Goal: Information Seeking & Learning: Learn about a topic

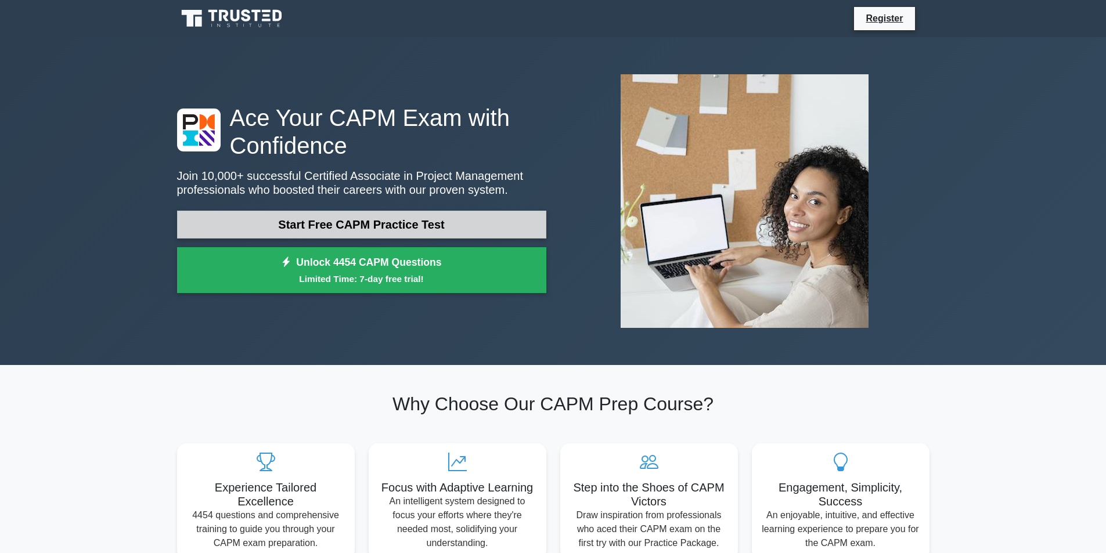
click at [421, 218] on link "Start Free CAPM Practice Test" at bounding box center [361, 225] width 369 height 28
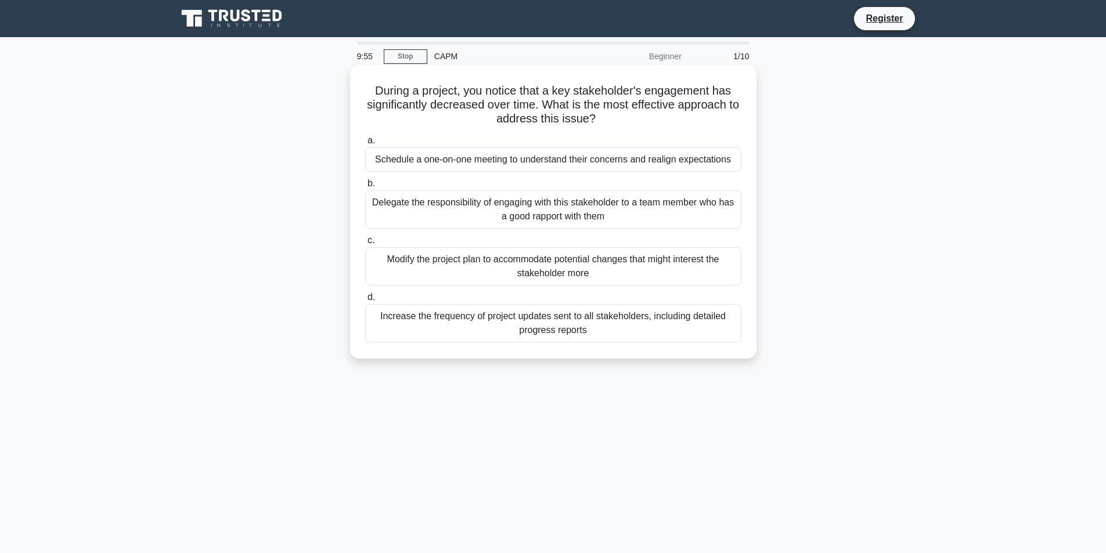
drag, startPoint x: 363, startPoint y: 93, endPoint x: 642, endPoint y: 348, distance: 377.2
click at [642, 348] on div "During a project, you notice that a key stakeholder's engagement has significan…" at bounding box center [553, 212] width 397 height 284
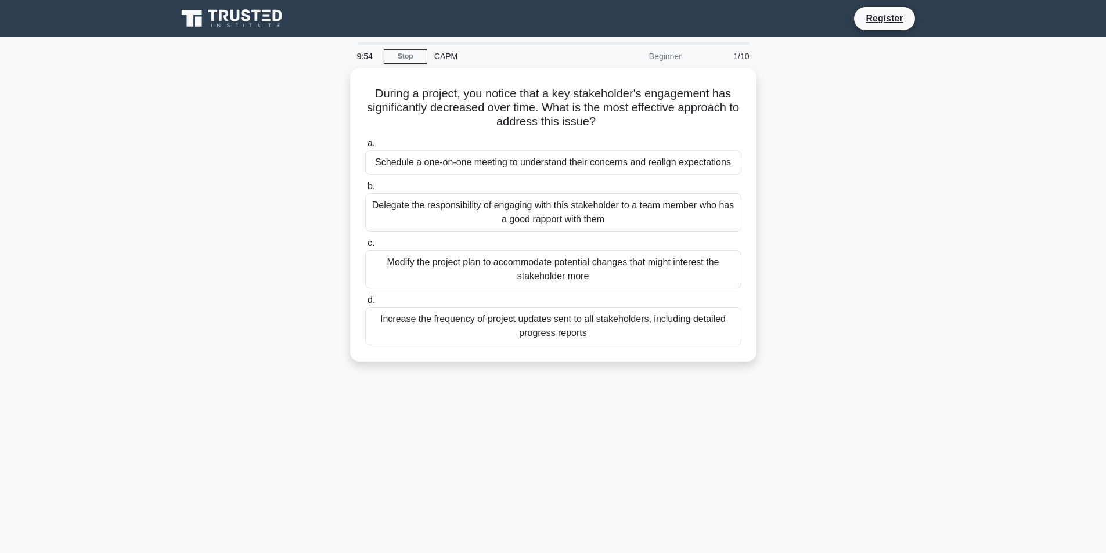
copy div "During a project, you notice that a key stakeholder's engagement has significan…"
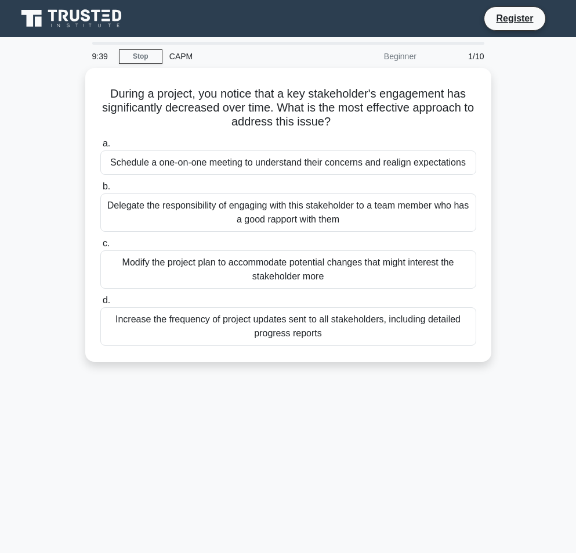
click at [477, 449] on div "9:39 Stop CAPM Beginner 1/10 During a project, you notice that a key stakeholde…" at bounding box center [288, 332] width 557 height 581
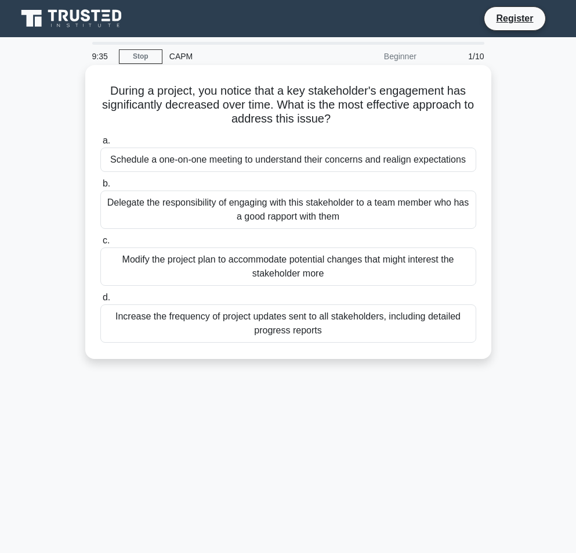
click at [259, 157] on div "Schedule a one-on-one meeting to understand their concerns and realign expectat…" at bounding box center [288, 159] width 376 height 24
click at [100, 145] on input "a. Schedule a one-on-one meeting to understand their concerns and realign expec…" at bounding box center [100, 141] width 0 height 8
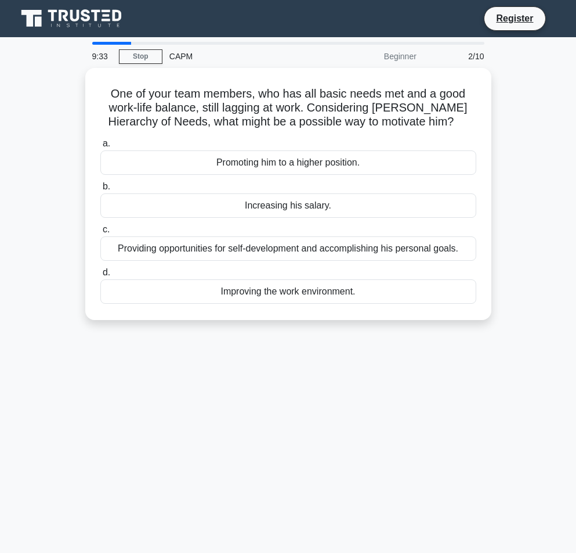
drag, startPoint x: 100, startPoint y: 86, endPoint x: 365, endPoint y: 329, distance: 359.5
click at [365, 329] on div "One of your team members, who has all basic needs met and a good work-life bala…" at bounding box center [288, 201] width 557 height 266
copy div "One of your team members, who has all basic needs met and a good work-life bala…"
click at [356, 400] on div "9:27 Stop CAPM Beginner 2/10 One of your team members, who has all basic needs …" at bounding box center [288, 332] width 557 height 581
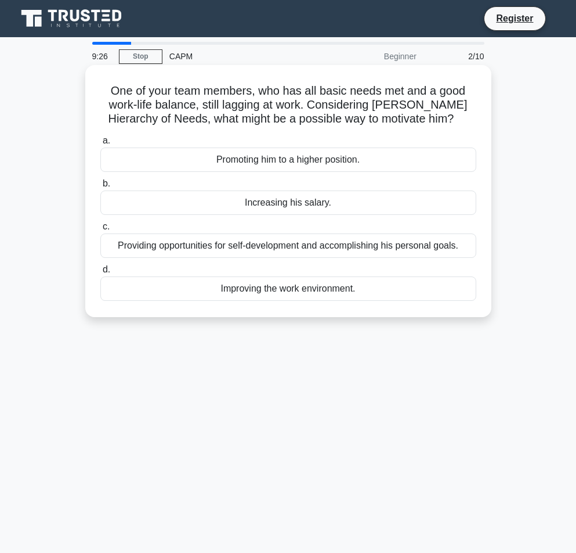
click at [174, 230] on label "c. Providing opportunities for self-development and accomplishing his personal …" at bounding box center [288, 238] width 376 height 38
click at [100, 230] on input "c. Providing opportunities for self-development and accomplishing his personal …" at bounding box center [100, 227] width 0 height 8
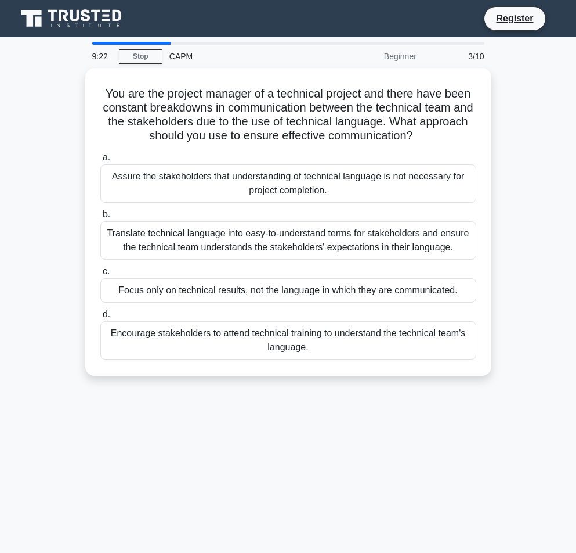
drag, startPoint x: 114, startPoint y: 97, endPoint x: 430, endPoint y: 407, distance: 442.5
click at [430, 407] on div "9:22 Stop CAPM Beginner 3/10 You are the project manager of a technical project…" at bounding box center [288, 332] width 557 height 581
copy div "You are the project manager of a technical project and there have been constant…"
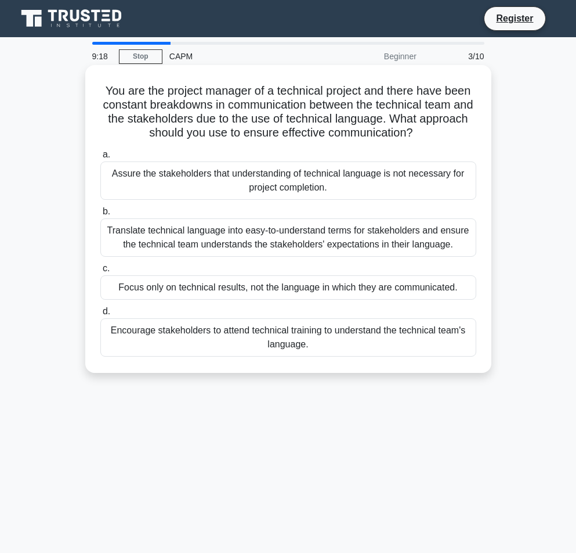
click at [186, 221] on div "Translate technical language into easy-to-understand terms for stakeholders and…" at bounding box center [288, 237] width 376 height 38
click at [100, 215] on input "b. Translate technical language into easy-to-understand terms for stakeholders …" at bounding box center [100, 212] width 0 height 8
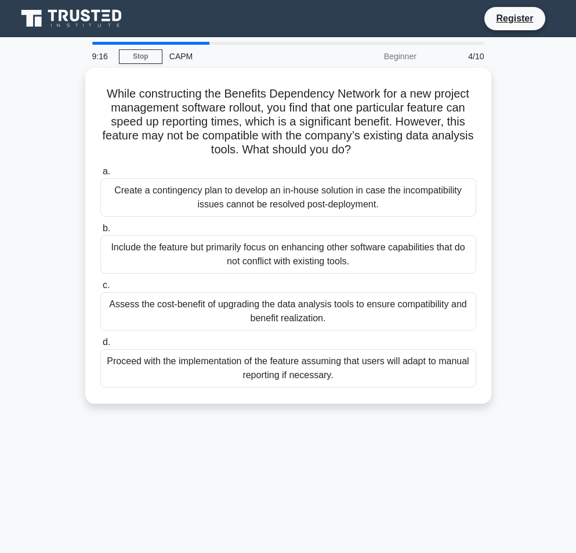
drag, startPoint x: 99, startPoint y: 85, endPoint x: 471, endPoint y: 424, distance: 503.3
click at [471, 424] on div "9:16 Stop CAPM Beginner 4/10 While constructing the Benefits Dependency Network…" at bounding box center [288, 332] width 557 height 581
copy div "While constructing the Benefits Dependency Network for a new project management…"
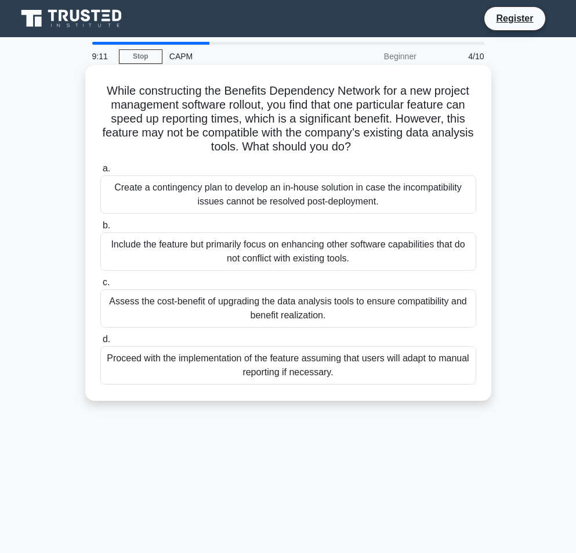
click at [148, 296] on div "Assess the cost-benefit of upgrading the data analysis tools to ensure compatib…" at bounding box center [288, 308] width 376 height 38
click at [100, 286] on input "c. Assess the cost-benefit of upgrading the data analysis tools to ensure compa…" at bounding box center [100, 283] width 0 height 8
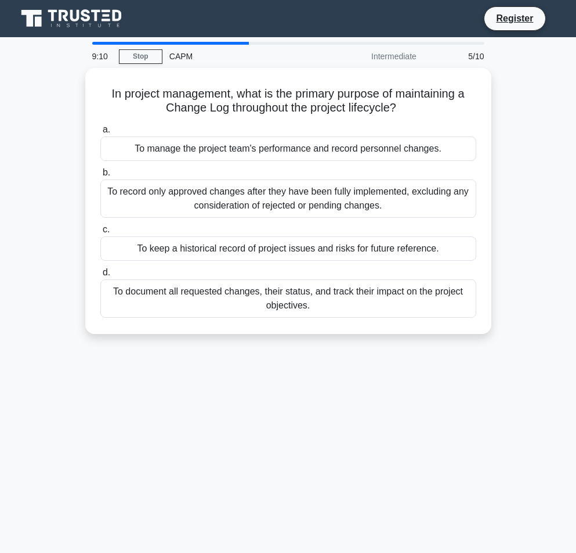
drag, startPoint x: 188, startPoint y: 165, endPoint x: 480, endPoint y: 358, distance: 349.1
click at [466, 355] on div "9:10 Stop CAPM Intermediate 5/10 In project management, what is the primary pur…" at bounding box center [288, 332] width 557 height 581
copy div "In project management, what is the primary purpose of maintaining a Change Log …"
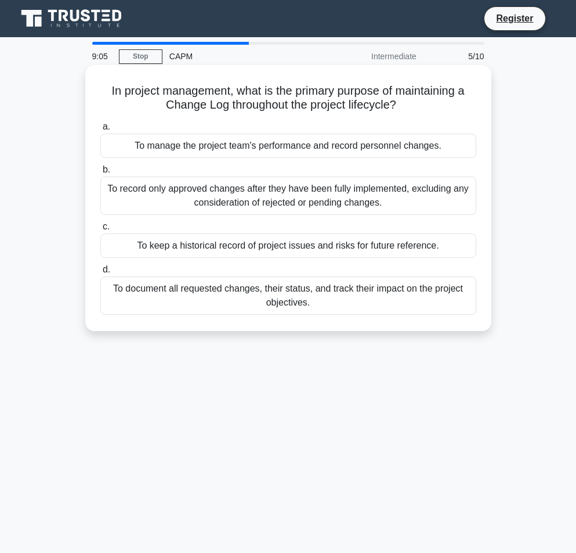
click at [185, 289] on div "To document all requested changes, their status, and track their impact on the …" at bounding box center [288, 295] width 376 height 38
click at [100, 273] on input "d. To document all requested changes, their status, and track their impact on t…" at bounding box center [100, 270] width 0 height 8
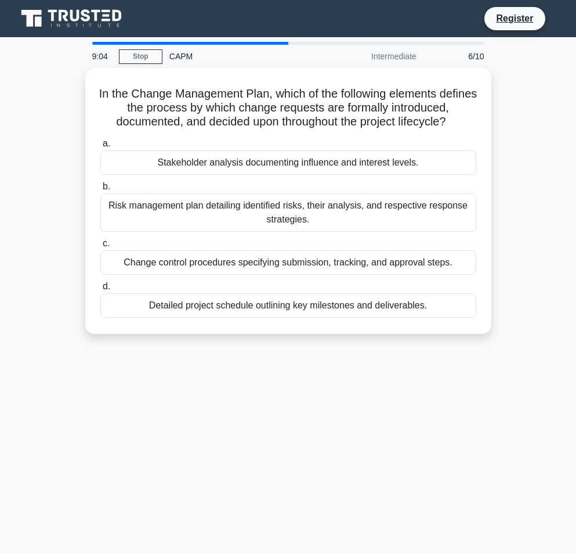
drag, startPoint x: 111, startPoint y: 92, endPoint x: 509, endPoint y: 334, distance: 465.3
click at [509, 334] on div "In the Change Management Plan, which of the following elements defines the proc…" at bounding box center [288, 208] width 557 height 280
copy div "In the Change Management Plan, which of the following elements defines the proc…"
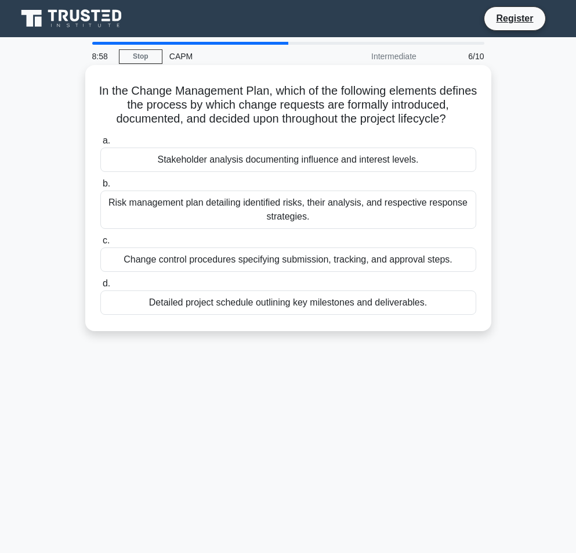
click at [266, 260] on div "Change control procedures specifying submission, tracking, and approval steps." at bounding box center [288, 259] width 376 height 24
click at [100, 244] on input "c. Change control procedures specifying submission, tracking, and approval step…" at bounding box center [100, 241] width 0 height 8
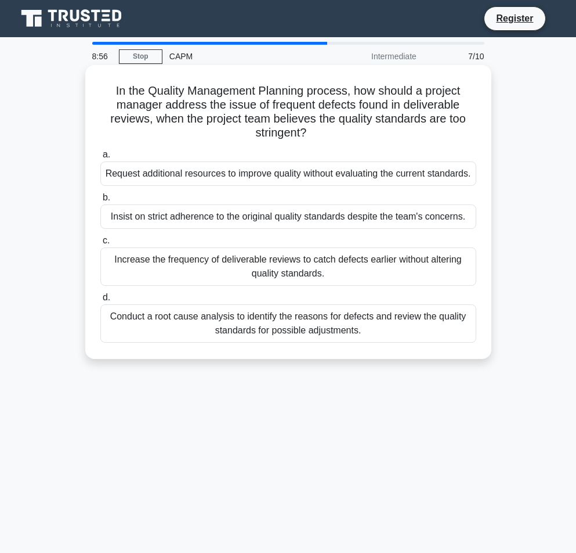
drag, startPoint x: 122, startPoint y: 103, endPoint x: 432, endPoint y: 366, distance: 406.5
click at [434, 354] on div "In the Quality Management Planning process, how should a project manager addres…" at bounding box center [288, 212] width 397 height 284
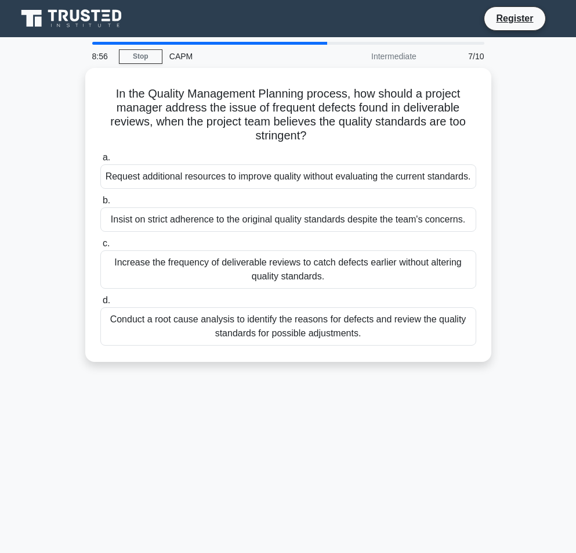
copy div "In the Quality Management Planning process, how should a project manager addres…"
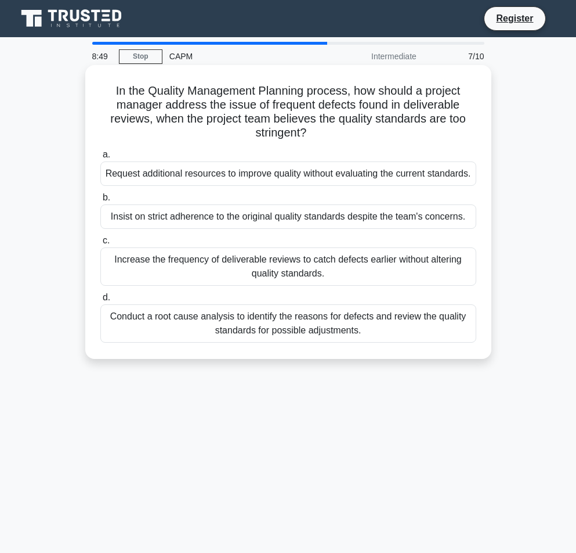
click at [251, 336] on div "Conduct a root cause analysis to identify the reasons for defects and review th…" at bounding box center [288, 323] width 376 height 38
click at [100, 301] on input "d. Conduct a root cause analysis to identify the reasons for defects and review…" at bounding box center [100, 298] width 0 height 8
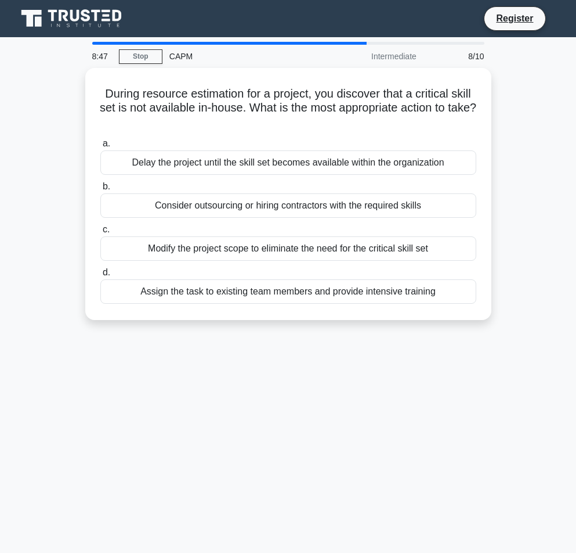
drag, startPoint x: 107, startPoint y: 99, endPoint x: 491, endPoint y: 344, distance: 455.7
click at [491, 344] on div "8:47 Stop CAPM Intermediate 8/10 During resource estimation for a project, you …" at bounding box center [288, 332] width 557 height 581
copy div "During resource estimation for a project, you discover that a critical skill se…"
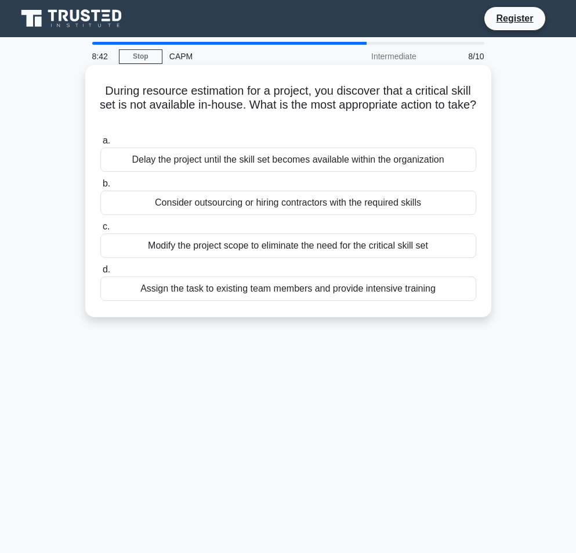
click at [223, 204] on div "Consider outsourcing or hiring contractors with the required skills" at bounding box center [288, 202] width 376 height 24
click at [100, 188] on input "b. Consider outsourcing or hiring contractors with the required skills" at bounding box center [100, 184] width 0 height 8
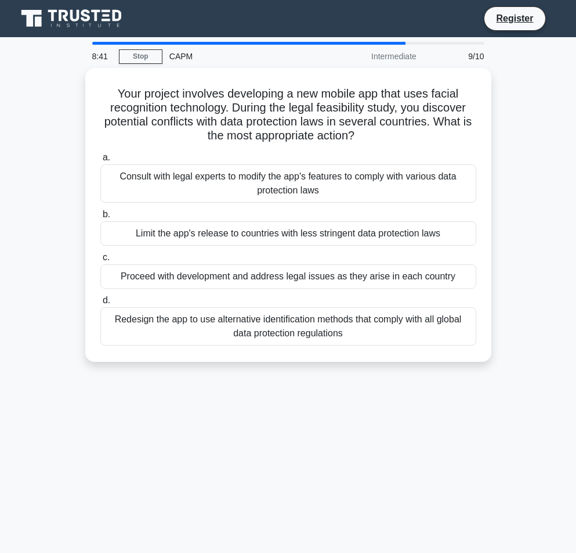
drag, startPoint x: 197, startPoint y: 158, endPoint x: 456, endPoint y: 381, distance: 341.2
click at [456, 381] on div "8:41 Stop CAPM Intermediate 9/10 Your project involves developing a new mobile …" at bounding box center [288, 332] width 557 height 581
copy div "Your project involves developing a new mobile app that uses facial recognition …"
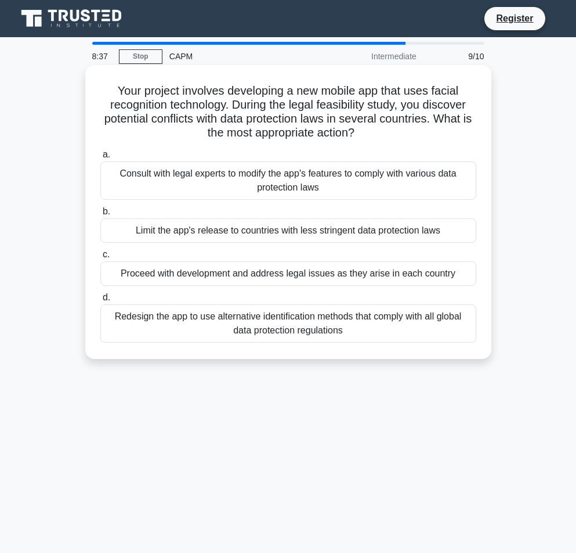
click at [300, 178] on div "Consult with legal experts to modify the app's features to comply with various …" at bounding box center [288, 180] width 376 height 38
click at [100, 158] on input "a. Consult with legal experts to modify the app's features to comply with vario…" at bounding box center [100, 155] width 0 height 8
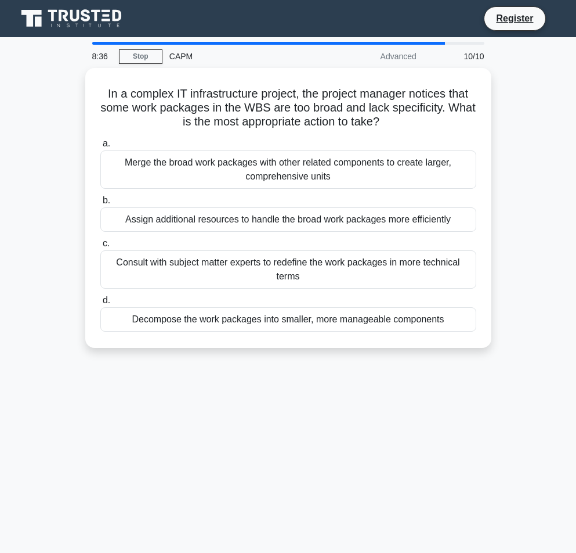
drag, startPoint x: 287, startPoint y: 207, endPoint x: 499, endPoint y: 363, distance: 264.0
click at [499, 363] on div "8:36 Stop CAPM Advanced 10/10 In a complex IT infrastructure project, the proje…" at bounding box center [288, 332] width 557 height 581
copy div "In a complex IT infrastructure project, the project manager notices that some w…"
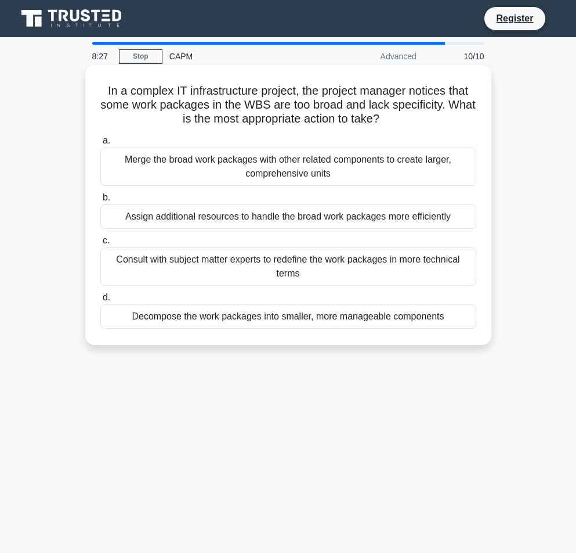
click at [184, 313] on div "Decompose the work packages into smaller, more manageable components" at bounding box center [288, 316] width 376 height 24
click at [100, 301] on input "d. Decompose the work packages into smaller, more manageable components" at bounding box center [100, 298] width 0 height 8
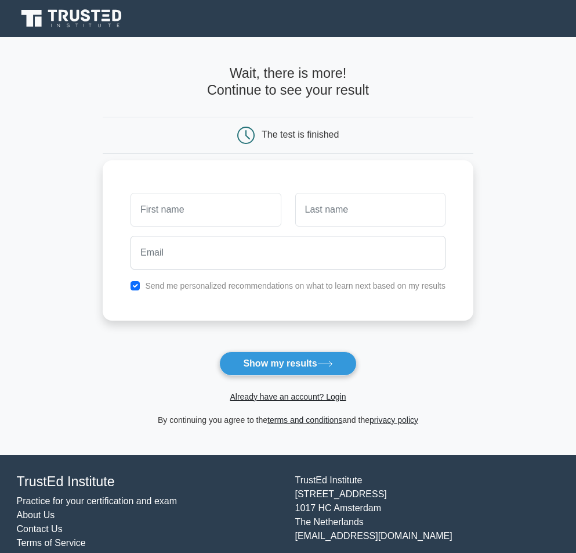
click at [239, 208] on input "text" at bounding box center [206, 210] width 150 height 34
click at [255, 202] on input "text" at bounding box center [206, 210] width 150 height 34
type input "hamdi"
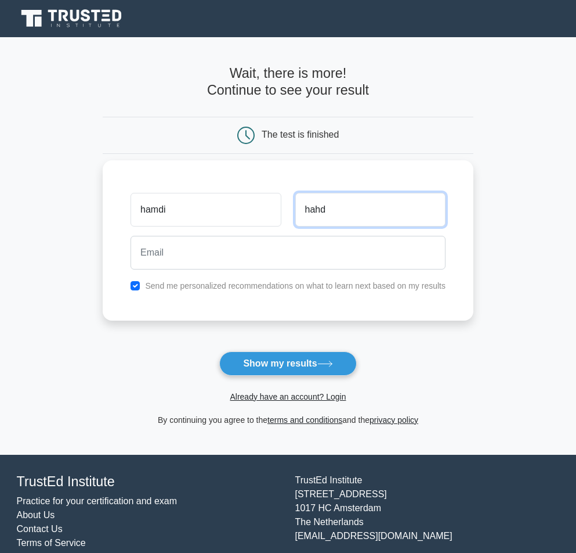
type input "hahd"
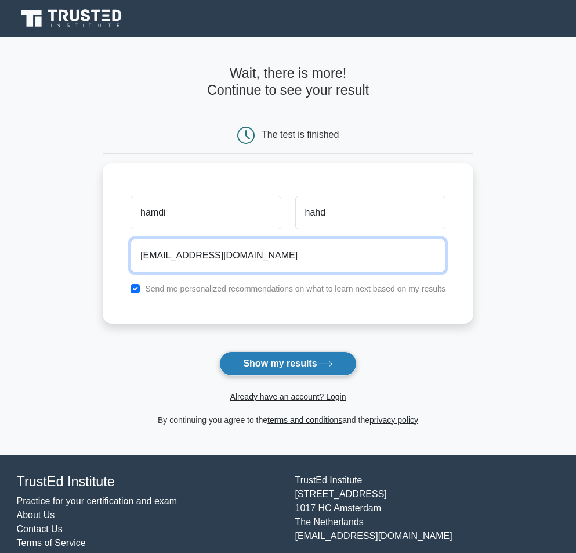
type input "[EMAIL_ADDRESS][DOMAIN_NAME]"
click at [315, 369] on button "Show my results" at bounding box center [287, 363] width 137 height 24
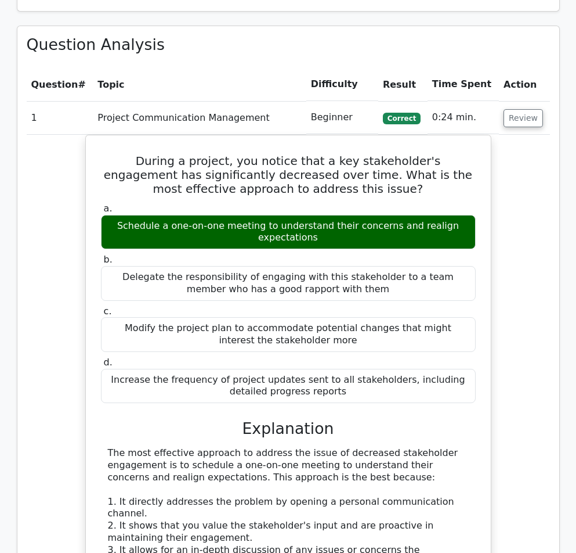
scroll to position [1219, 0]
